Goal: Task Accomplishment & Management: Complete application form

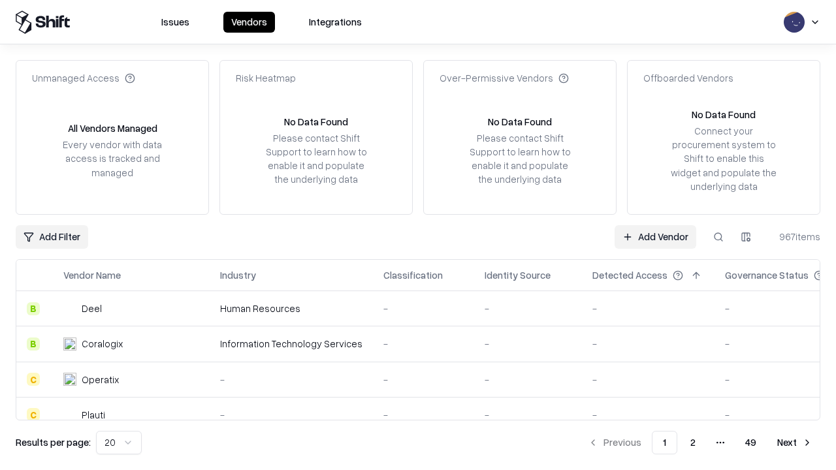
click at [655, 236] on link "Add Vendor" at bounding box center [655, 237] width 82 height 24
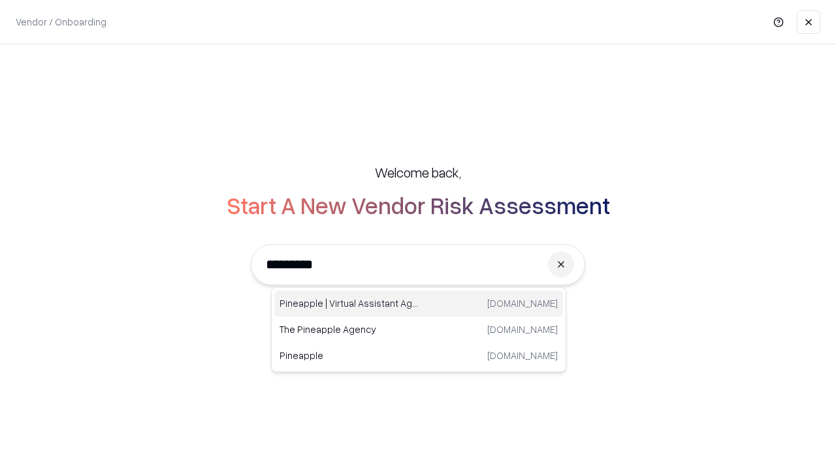
click at [419, 304] on div "Pineapple | Virtual Assistant Agency [DOMAIN_NAME]" at bounding box center [418, 304] width 289 height 26
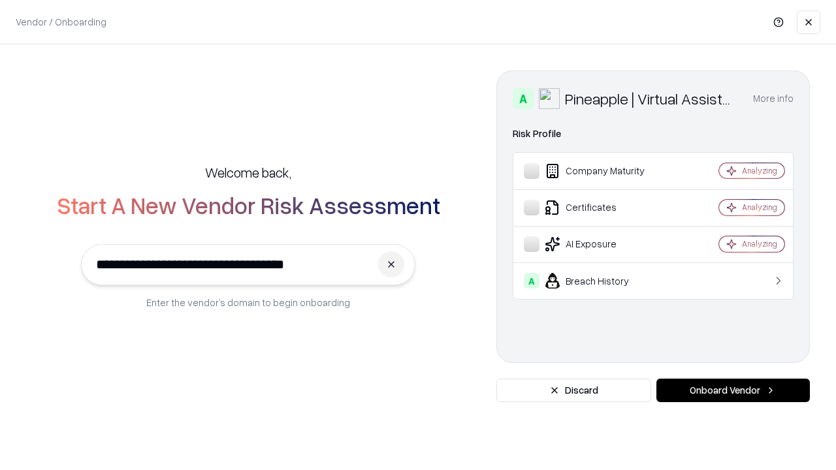
type input "**********"
click at [733, 390] on button "Onboard Vendor" at bounding box center [732, 391] width 153 height 24
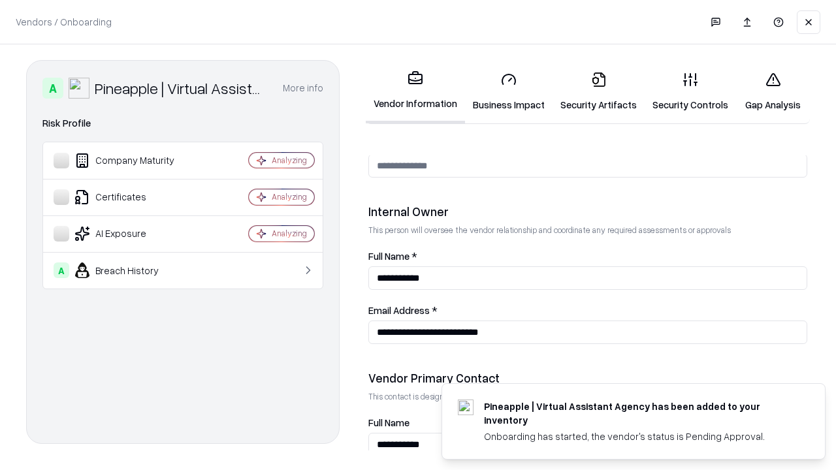
scroll to position [676, 0]
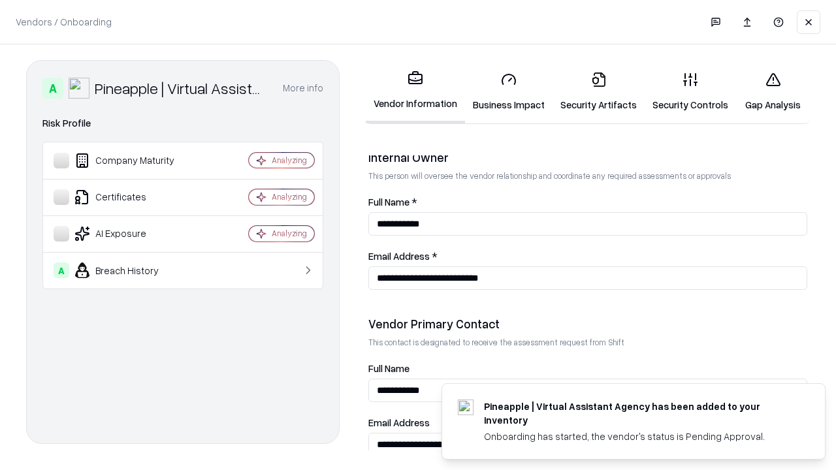
click at [598, 91] on link "Security Artifacts" at bounding box center [598, 91] width 92 height 61
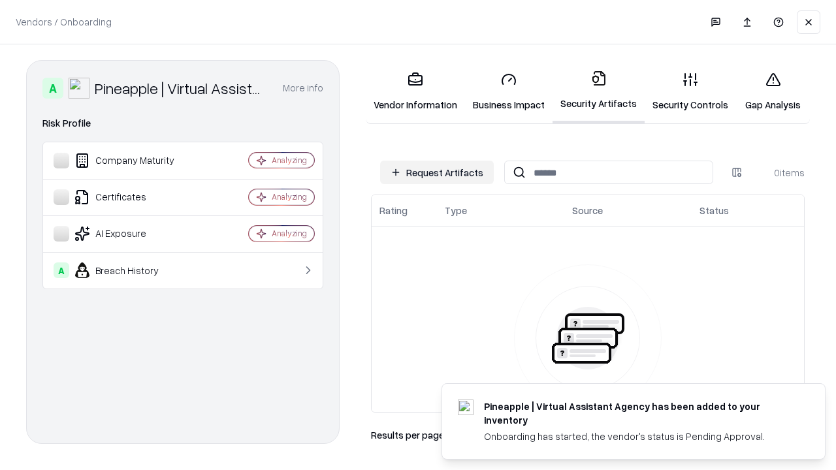
click at [437, 172] on button "Request Artifacts" at bounding box center [437, 173] width 114 height 24
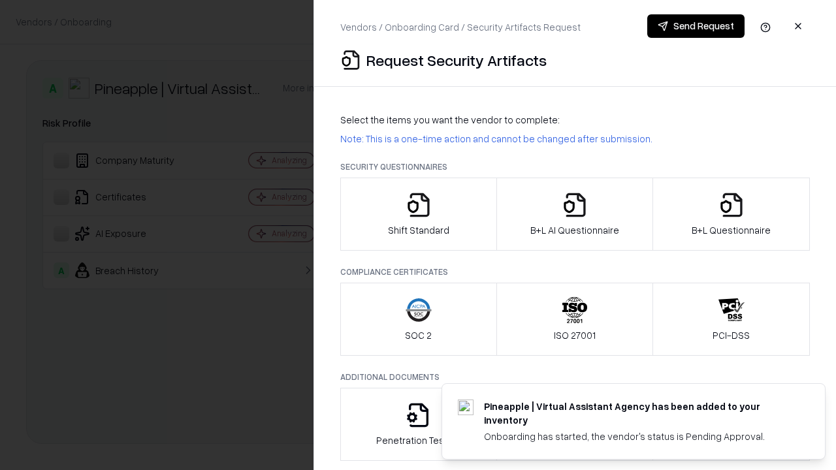
click at [731, 214] on icon "button" at bounding box center [731, 205] width 26 height 26
click at [574, 214] on icon "button" at bounding box center [575, 205] width 26 height 26
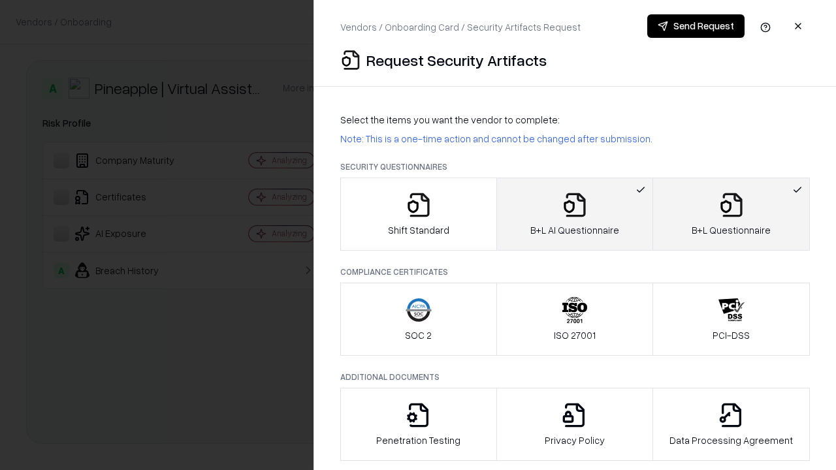
click at [695, 26] on button "Send Request" at bounding box center [695, 26] width 97 height 24
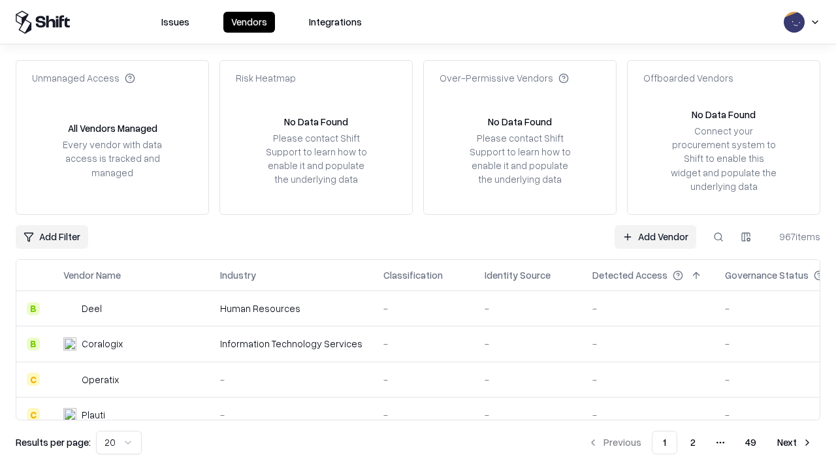
click at [718, 236] on button at bounding box center [718, 237] width 24 height 24
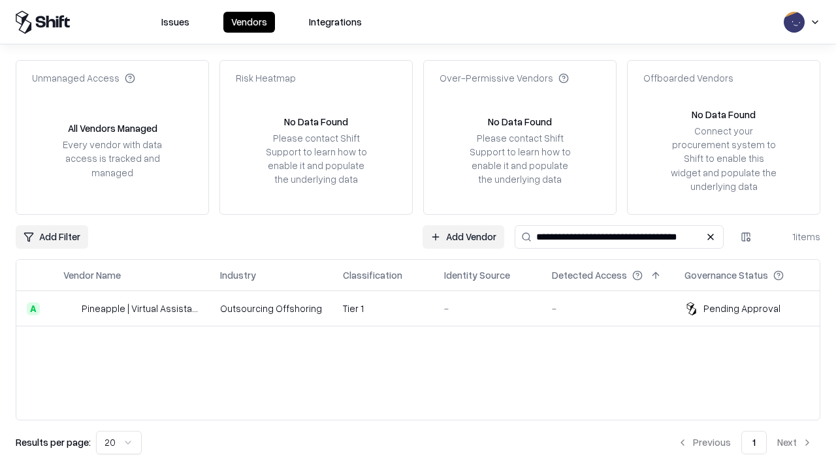
type input "**********"
click at [426, 308] on td "Tier 1" at bounding box center [382, 308] width 101 height 35
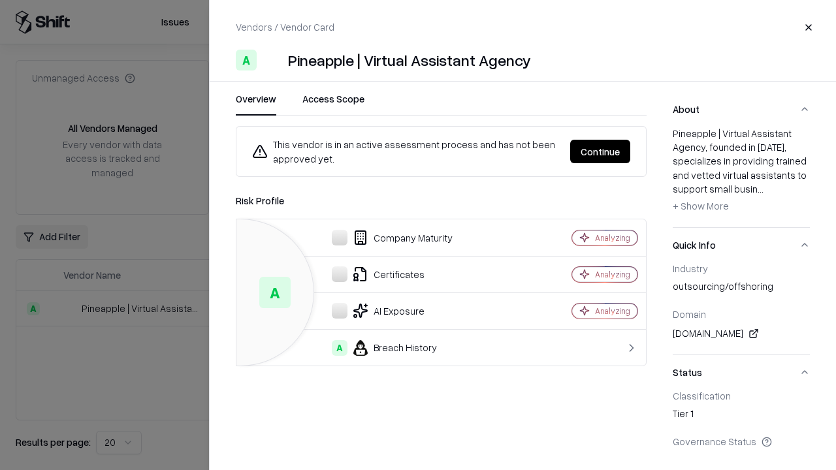
click at [600, 151] on button "Continue" at bounding box center [600, 152] width 60 height 24
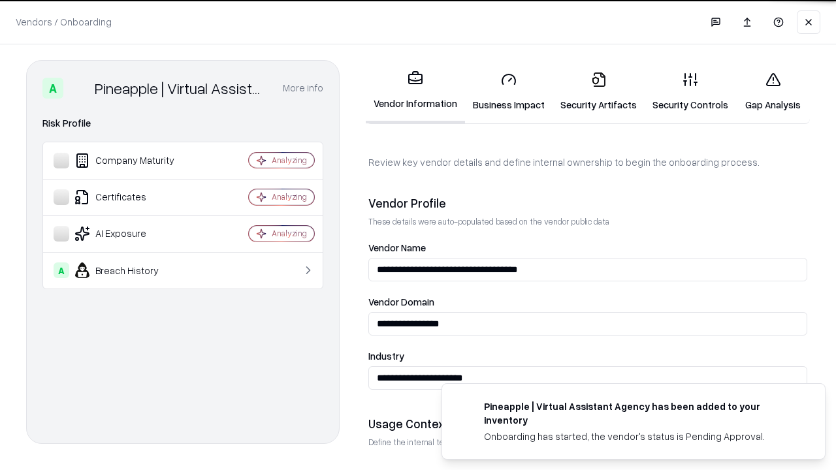
click at [598, 91] on link "Security Artifacts" at bounding box center [598, 91] width 92 height 61
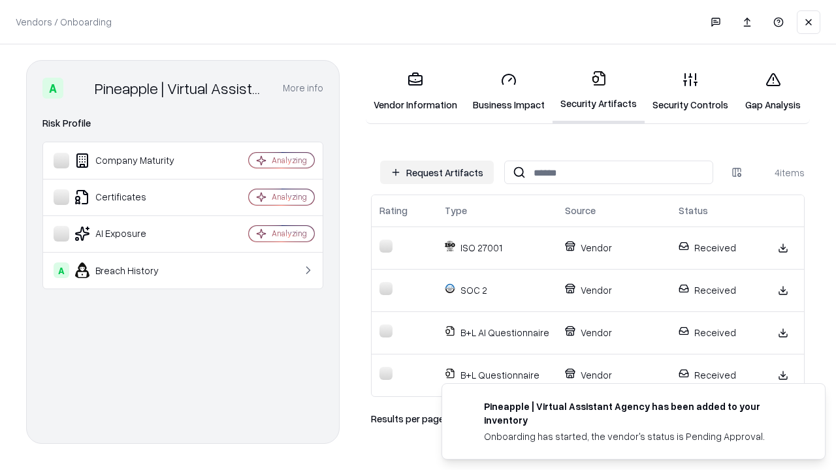
click at [772, 91] on link "Gap Analysis" at bounding box center [773, 91] width 74 height 61
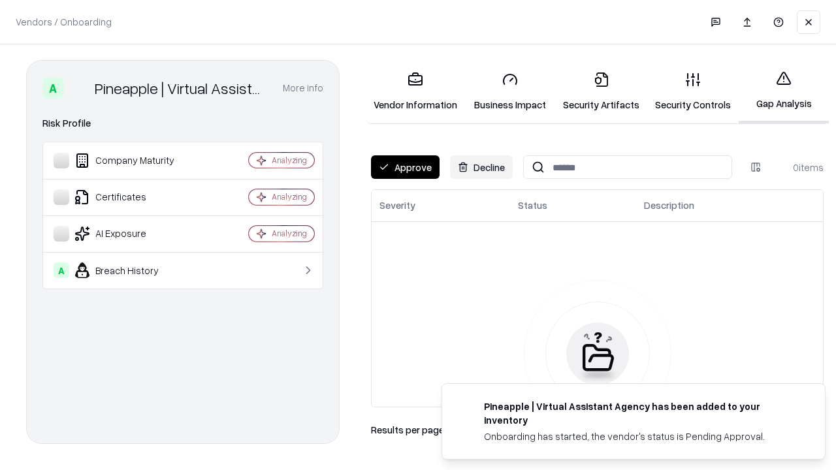
click at [405, 167] on button "Approve" at bounding box center [405, 167] width 69 height 24
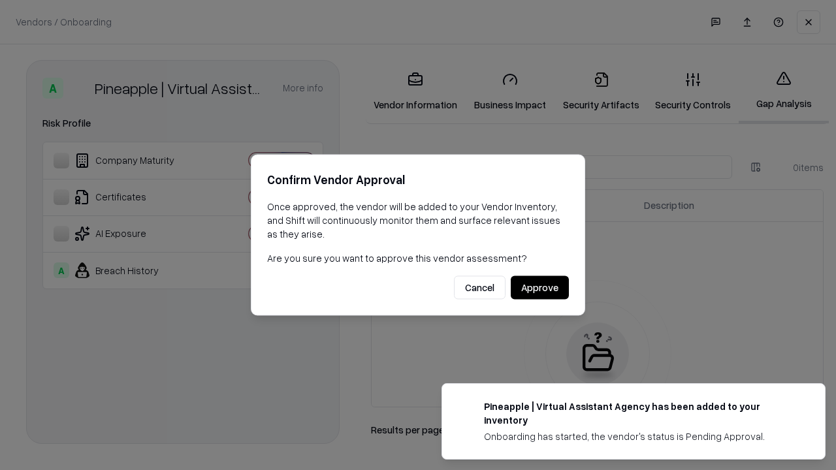
click at [539, 287] on button "Approve" at bounding box center [540, 288] width 58 height 24
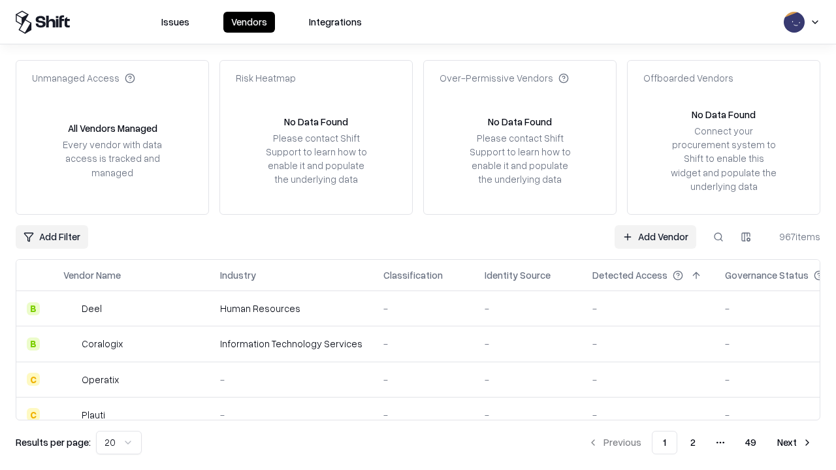
type input "**********"
click at [655, 236] on link "Add Vendor" at bounding box center [655, 237] width 82 height 24
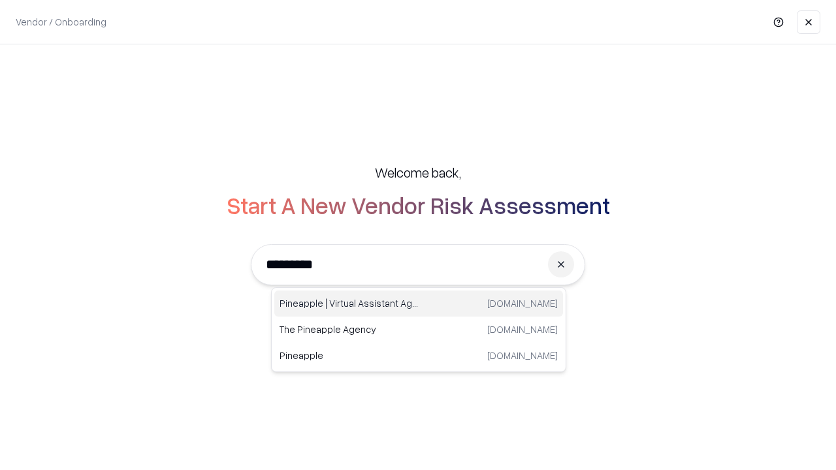
click at [419, 304] on div "Pineapple | Virtual Assistant Agency [DOMAIN_NAME]" at bounding box center [418, 304] width 289 height 26
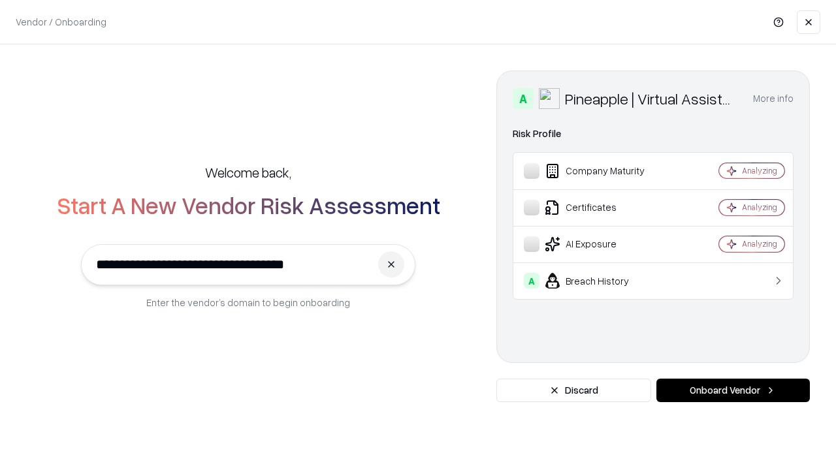
type input "**********"
click at [733, 390] on button "Onboard Vendor" at bounding box center [732, 391] width 153 height 24
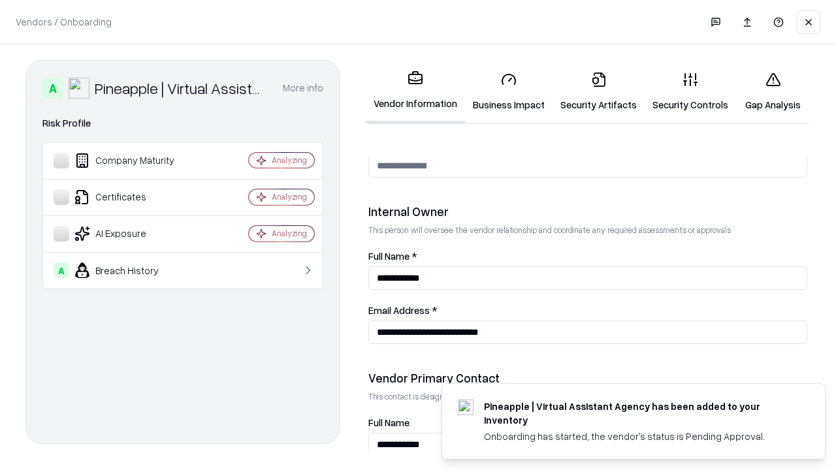
scroll to position [676, 0]
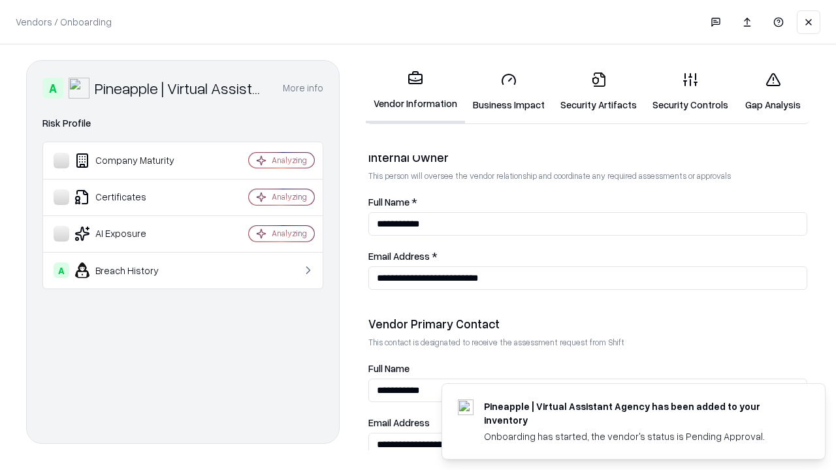
click at [772, 91] on link "Gap Analysis" at bounding box center [773, 91] width 74 height 61
